Goal: Communication & Community: Participate in discussion

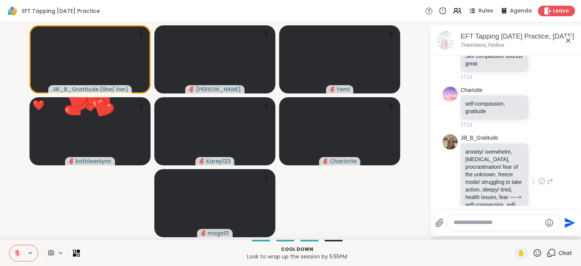
scroll to position [888, 0]
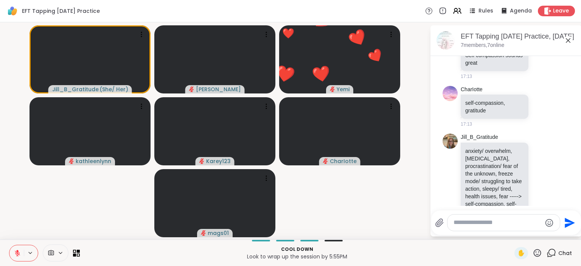
click at [473, 225] on textarea "Type your message" at bounding box center [498, 223] width 88 height 8
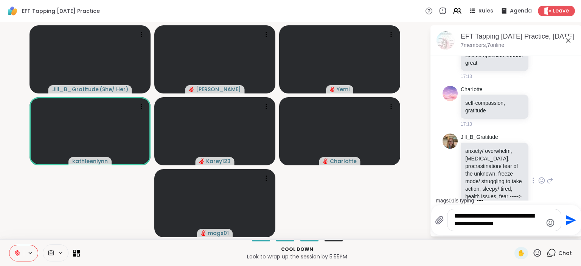
scroll to position [893, 0]
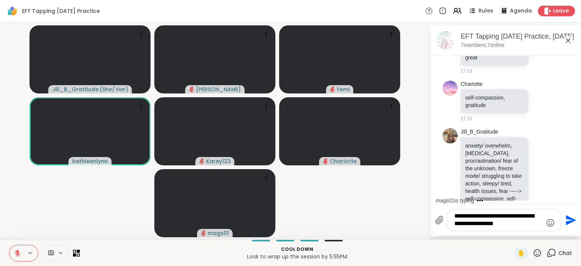
type textarea "**********"
click at [566, 219] on icon "Send" at bounding box center [571, 220] width 10 height 10
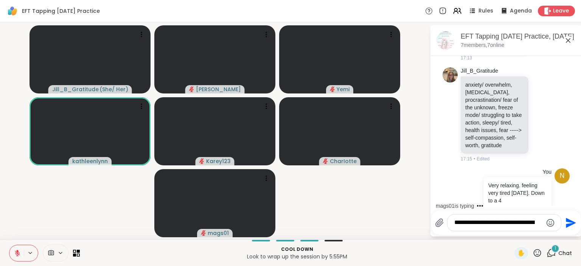
scroll to position [1024, 0]
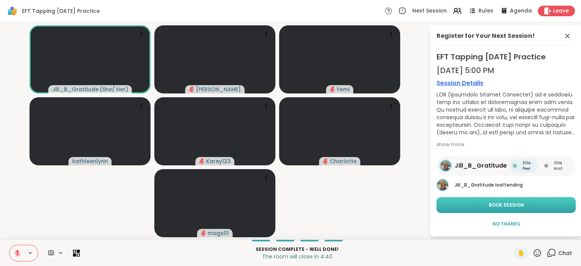
click at [512, 202] on span "Book Session" at bounding box center [506, 205] width 35 height 7
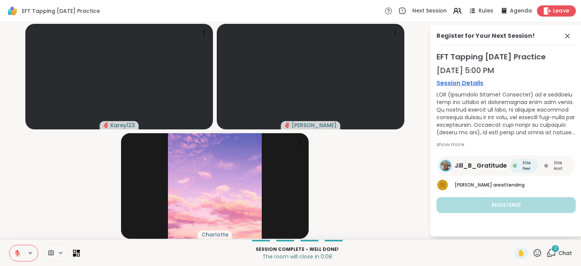
click at [559, 7] on div "Leave" at bounding box center [556, 10] width 39 height 11
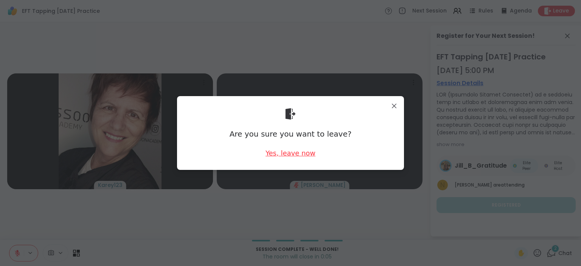
click at [275, 151] on div "Yes, leave now" at bounding box center [291, 152] width 50 height 9
